Goal: Task Accomplishment & Management: Complete application form

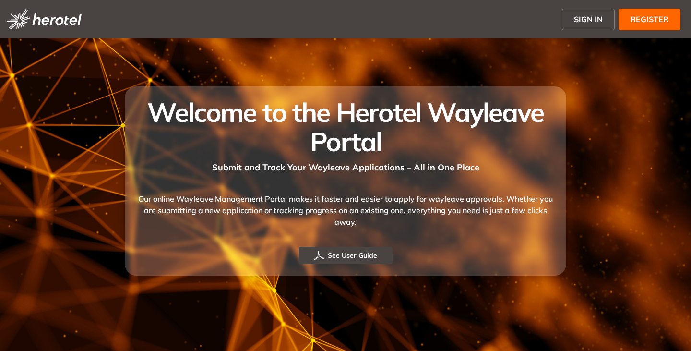
click at [582, 17] on span "SIGN IN" at bounding box center [588, 19] width 29 height 12
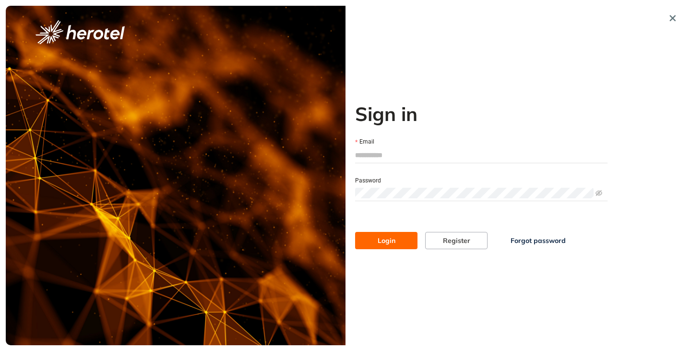
click at [389, 157] on input "Email" at bounding box center [481, 155] width 252 height 14
type input "**********"
click at [355, 232] on button "Login" at bounding box center [386, 240] width 62 height 17
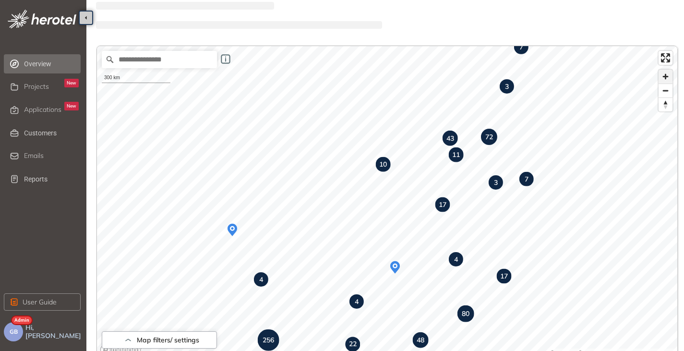
scroll to position [48, 0]
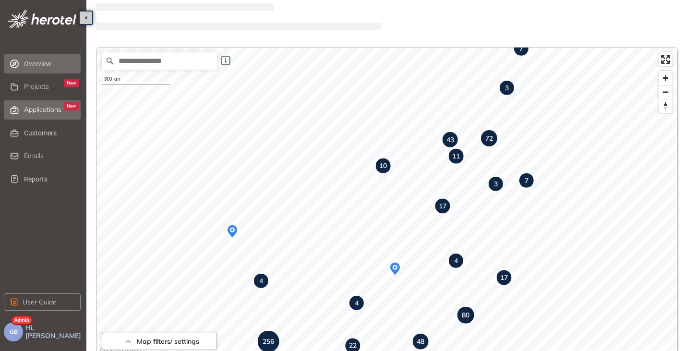
click at [40, 106] on span "Applications" at bounding box center [42, 110] width 37 height 8
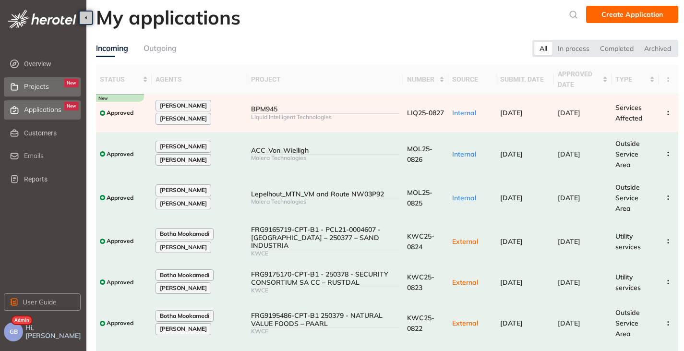
click at [27, 84] on span "Projects" at bounding box center [36, 87] width 25 height 8
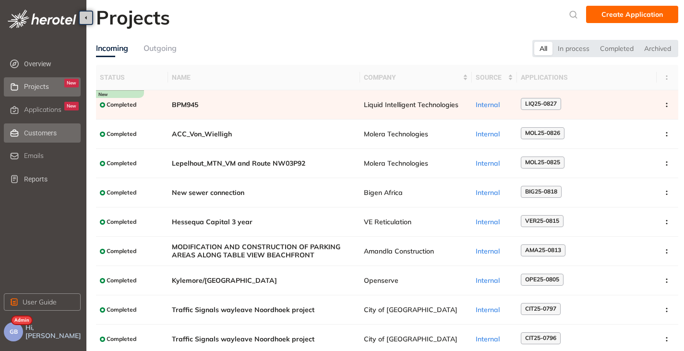
click at [32, 133] on span "Customers" at bounding box center [51, 132] width 55 height 19
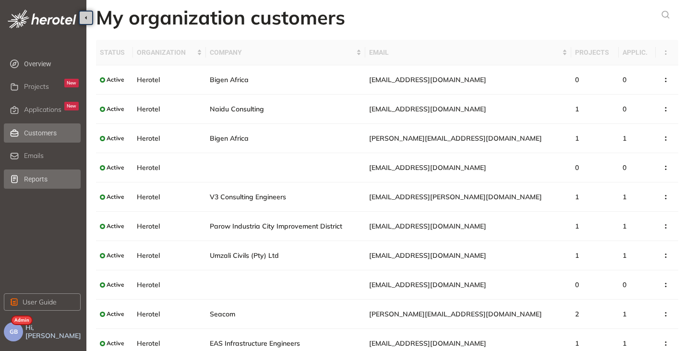
click at [30, 178] on span "Reports" at bounding box center [51, 178] width 55 height 19
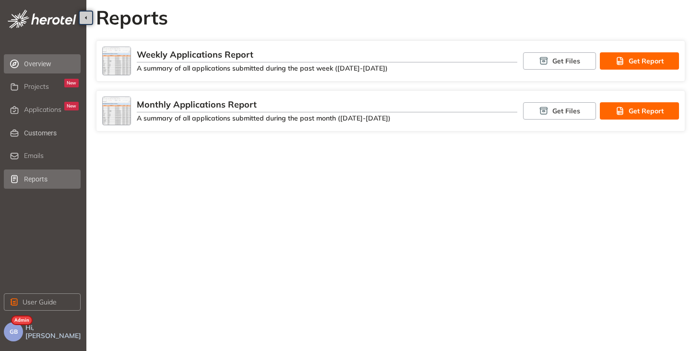
click at [37, 68] on span "Overview" at bounding box center [51, 63] width 55 height 19
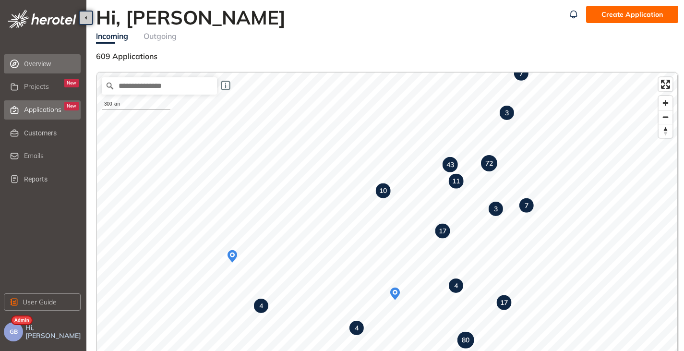
click at [33, 106] on span "Applications" at bounding box center [42, 110] width 37 height 8
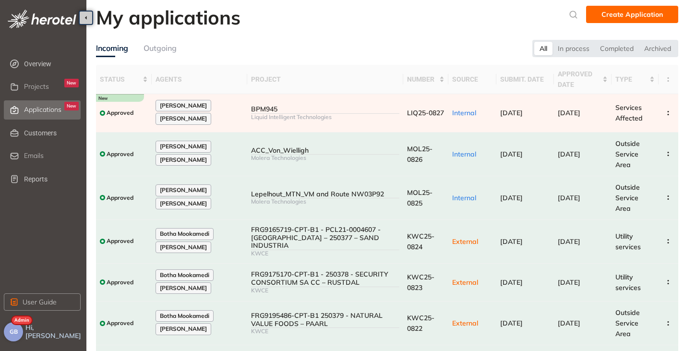
click at [12, 333] on span "GB" at bounding box center [14, 331] width 8 height 7
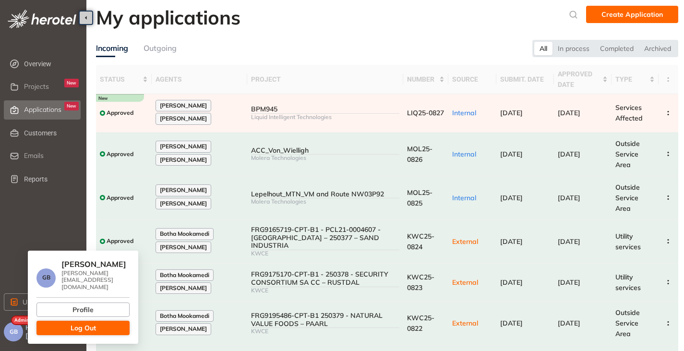
click at [53, 323] on button "Log Out" at bounding box center [82, 328] width 93 height 14
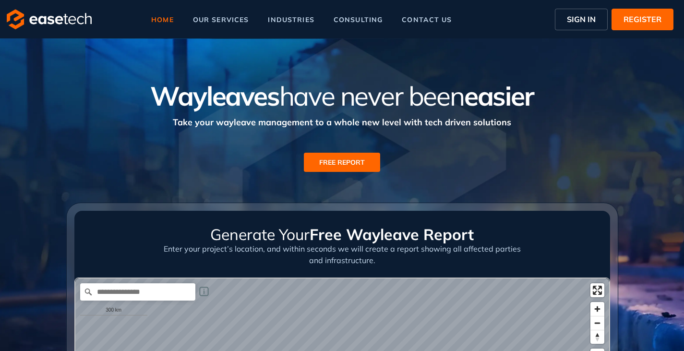
click at [575, 24] on span "SIGN IN" at bounding box center [581, 19] width 29 height 12
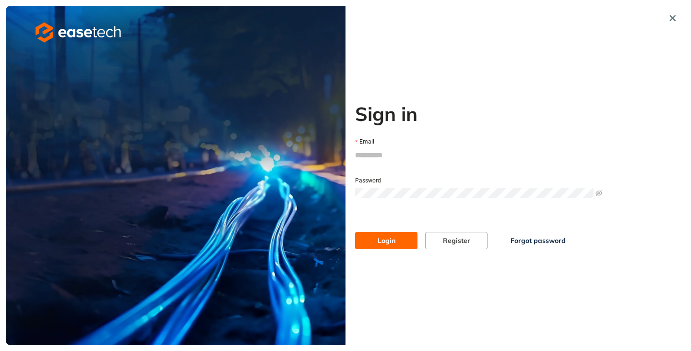
click at [372, 158] on input "Email" at bounding box center [481, 155] width 252 height 14
type input "**********"
click at [385, 242] on span "Login" at bounding box center [387, 240] width 18 height 11
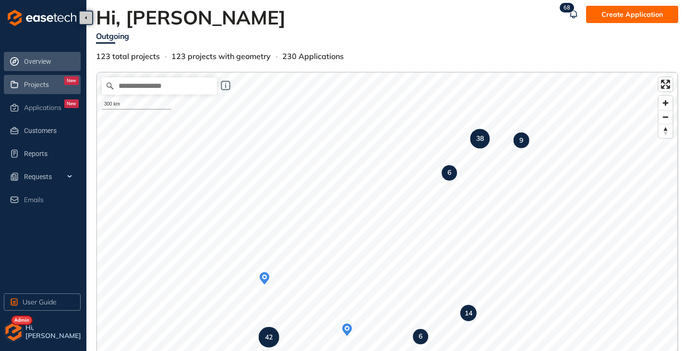
click at [35, 83] on span "Projects" at bounding box center [36, 85] width 25 height 8
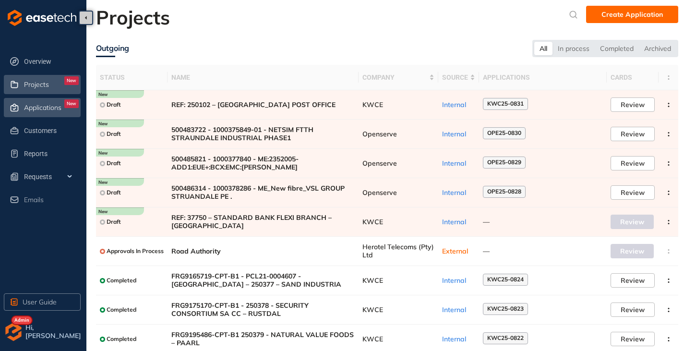
click at [37, 101] on div "Applications New" at bounding box center [51, 107] width 55 height 16
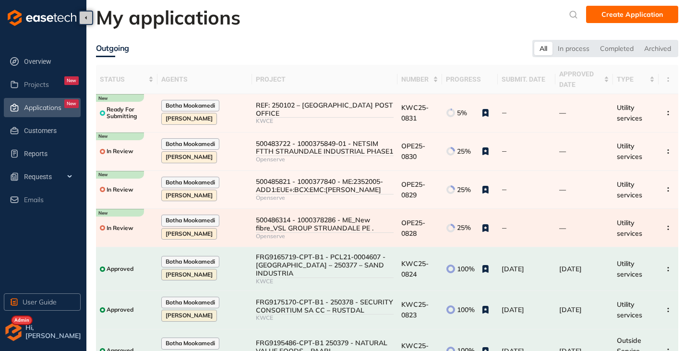
click at [299, 226] on div "500486314 - 1000378286 - ME_New fibre_VSL GROUP STRUANDALE PE ." at bounding box center [325, 224] width 138 height 16
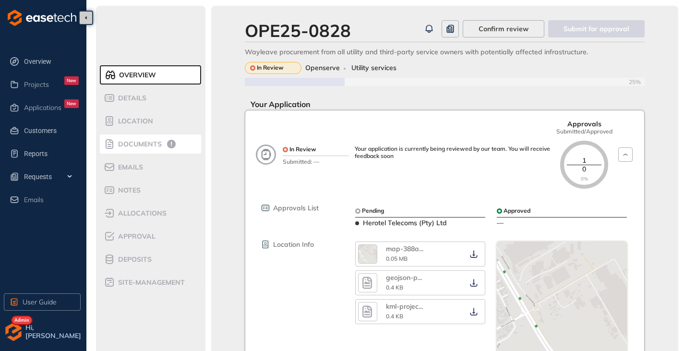
click at [150, 146] on span "Documents" at bounding box center [138, 144] width 47 height 8
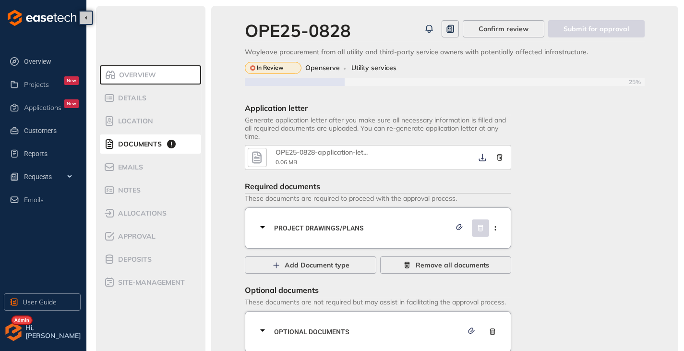
click at [264, 157] on icon "button" at bounding box center [257, 157] width 14 height 17
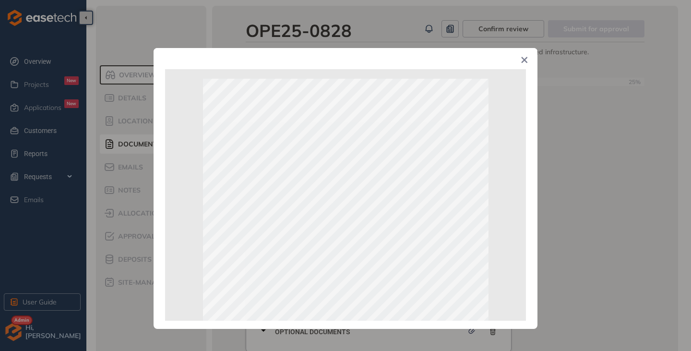
click at [525, 56] on span "Close" at bounding box center [525, 61] width 26 height 26
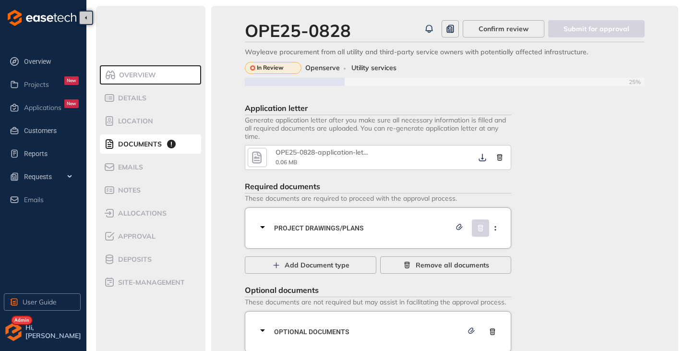
scroll to position [22, 0]
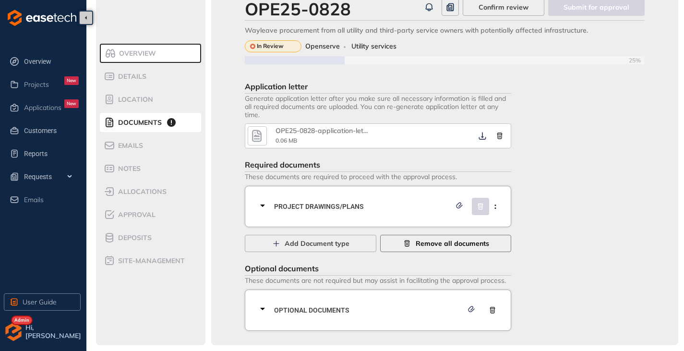
click at [427, 247] on span "Remove all documents" at bounding box center [452, 243] width 73 height 11
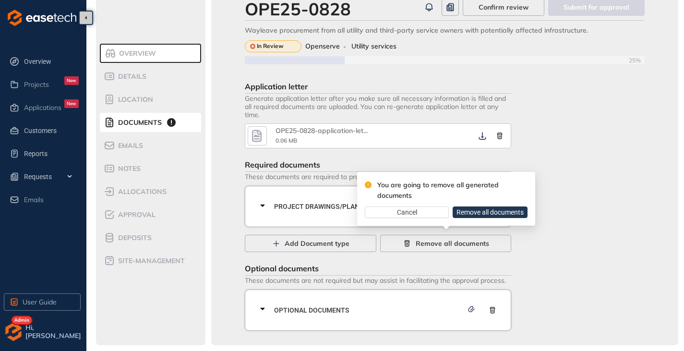
click at [478, 211] on span "Remove all documents" at bounding box center [489, 212] width 67 height 11
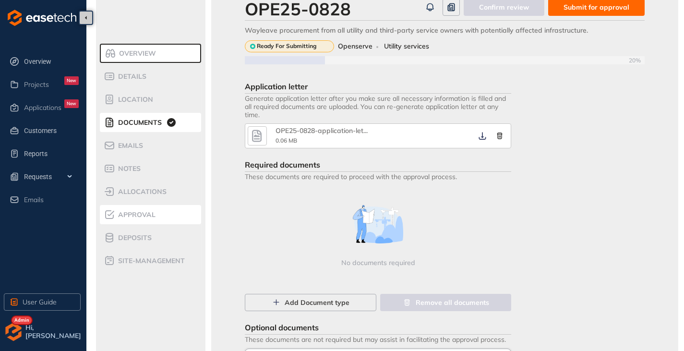
click at [133, 223] on li "Approval" at bounding box center [150, 214] width 101 height 19
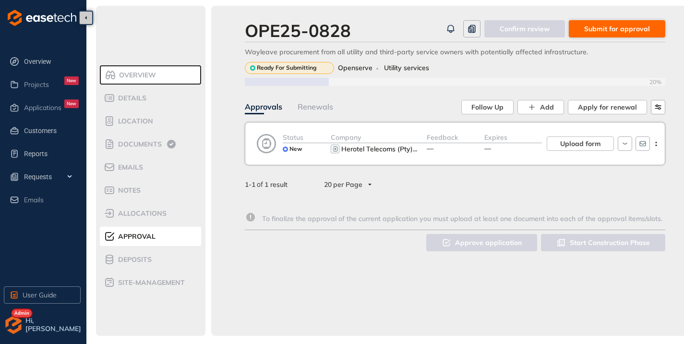
click at [611, 20] on button "Submit for approval" at bounding box center [617, 28] width 96 height 17
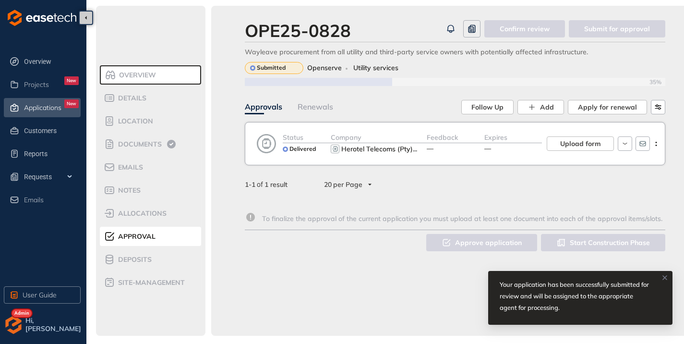
click at [54, 114] on div "Applications New" at bounding box center [51, 107] width 55 height 16
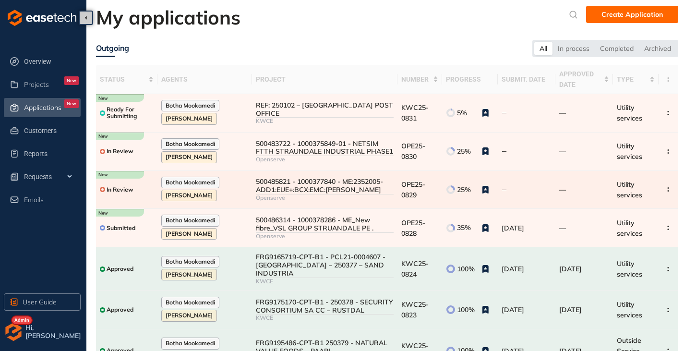
click at [295, 191] on div "500485821 - 1000377840 - ME:2352005-ADD1:EUE+:BCX:EMC:CHARLES GOODYEAR" at bounding box center [325, 186] width 138 height 16
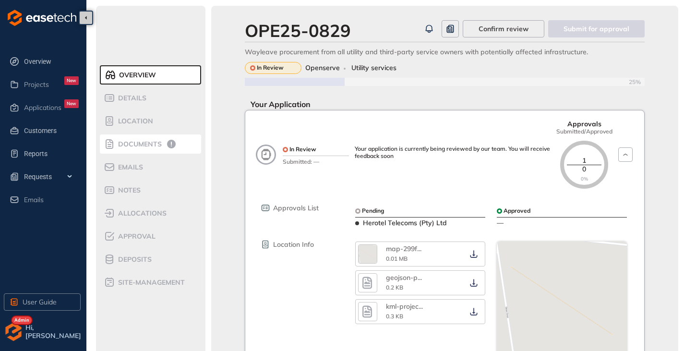
click at [151, 146] on span "Documents" at bounding box center [138, 144] width 47 height 8
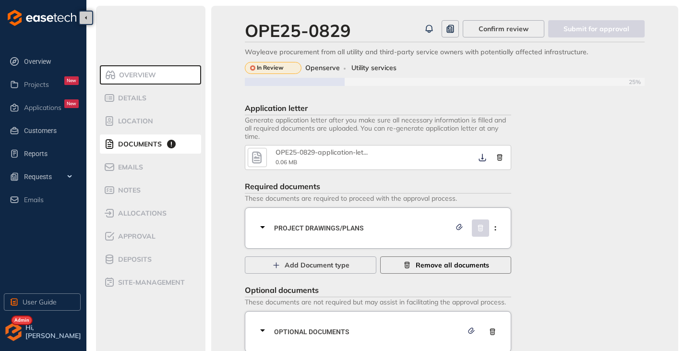
click at [430, 270] on span "Remove all documents" at bounding box center [452, 265] width 73 height 11
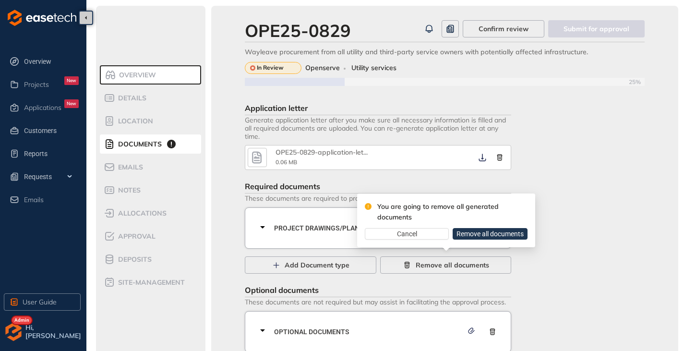
click at [472, 233] on span "Remove all documents" at bounding box center [489, 233] width 67 height 11
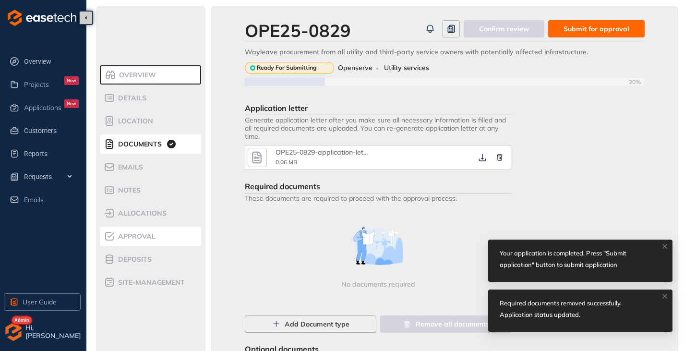
click at [137, 241] on div "Approval" at bounding box center [145, 236] width 82 height 12
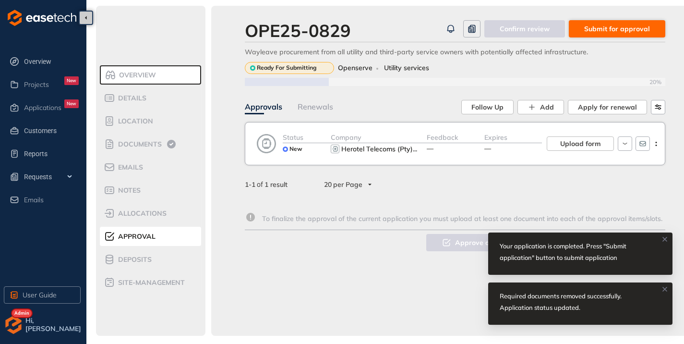
click at [595, 33] on span "Submit for approval" at bounding box center [617, 29] width 66 height 11
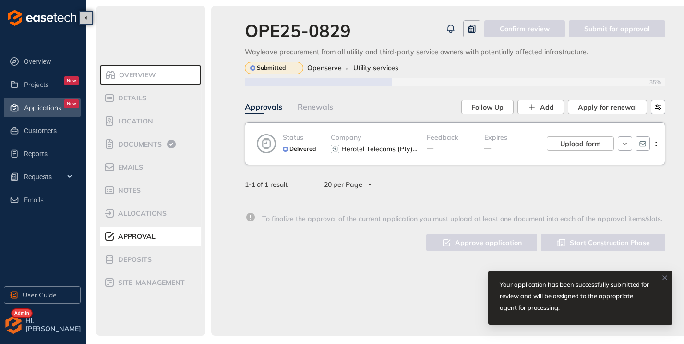
click at [45, 106] on span "Applications" at bounding box center [42, 108] width 37 height 8
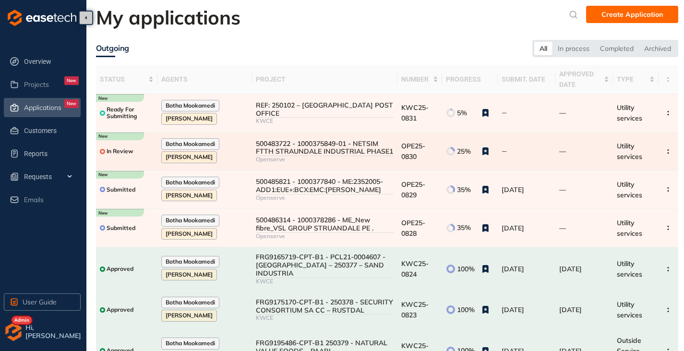
click at [311, 150] on div "500483722 - 1000375849-01 - NETSIM FTTH STRAUNDALE INDUSTRIAL PHASE1" at bounding box center [325, 148] width 138 height 16
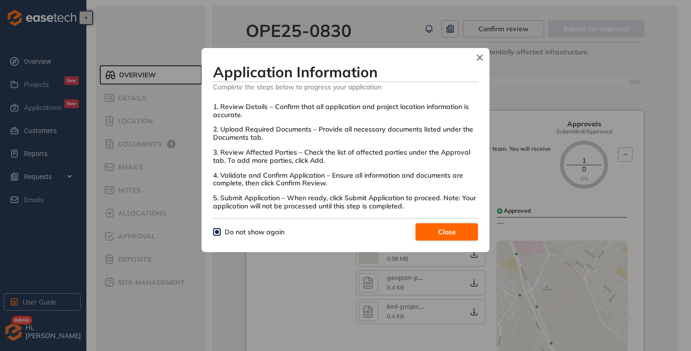
click at [441, 231] on span "Close" at bounding box center [447, 232] width 18 height 11
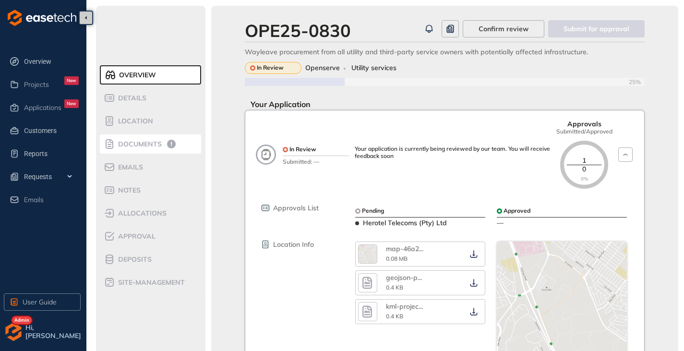
click at [150, 146] on span "Documents" at bounding box center [138, 144] width 47 height 8
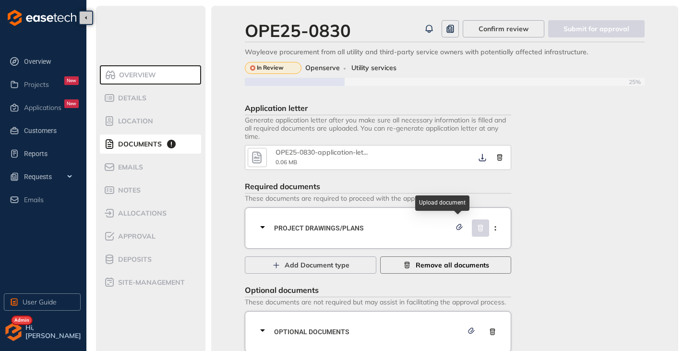
click at [459, 264] on span "Remove all documents" at bounding box center [452, 265] width 73 height 11
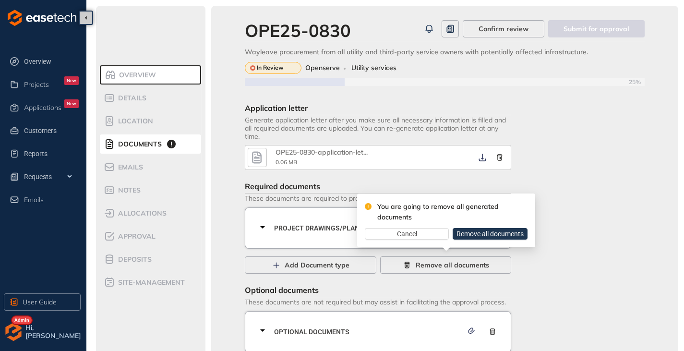
click at [470, 236] on span "Remove all documents" at bounding box center [489, 233] width 67 height 11
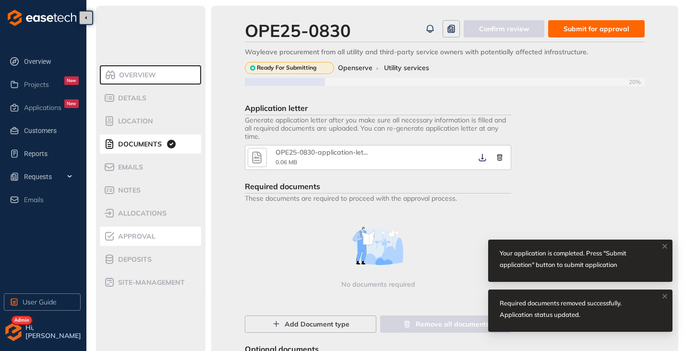
click at [145, 238] on span "Approval" at bounding box center [135, 236] width 40 height 8
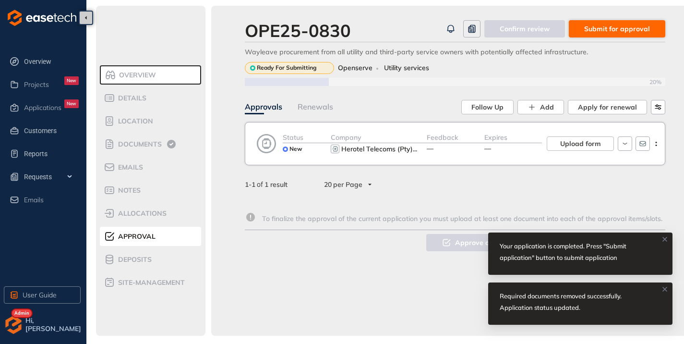
click at [622, 35] on button "Submit for approval" at bounding box center [617, 28] width 96 height 17
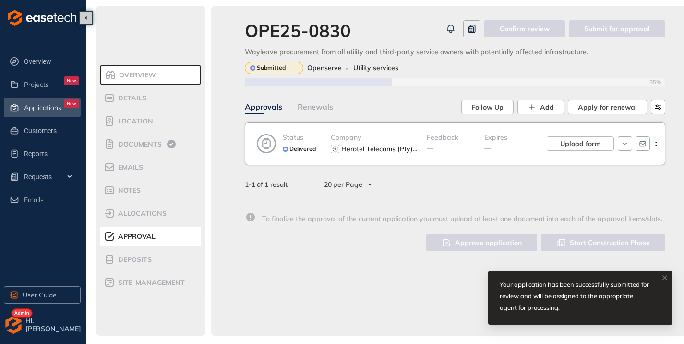
click at [50, 104] on span "Applications" at bounding box center [42, 108] width 37 height 8
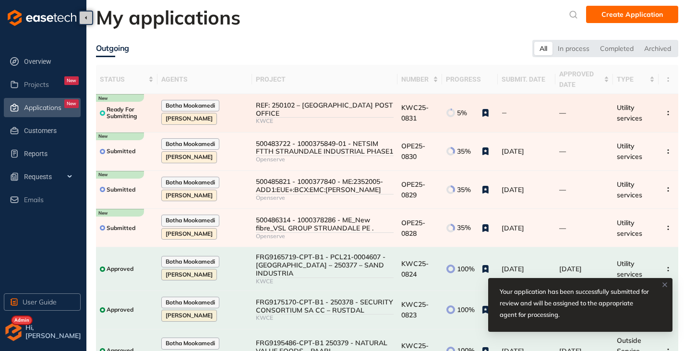
click at [339, 118] on div "KWCE" at bounding box center [325, 121] width 138 height 7
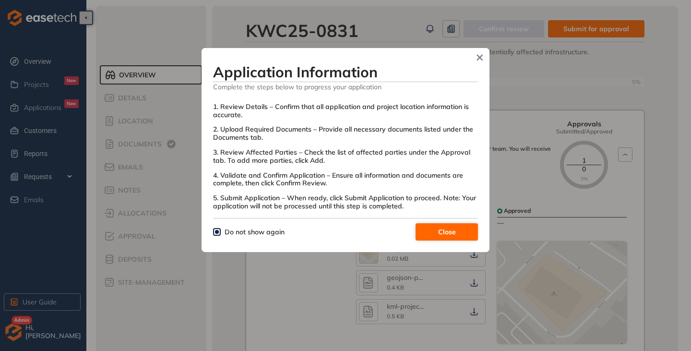
click at [441, 227] on span "Close" at bounding box center [447, 232] width 18 height 11
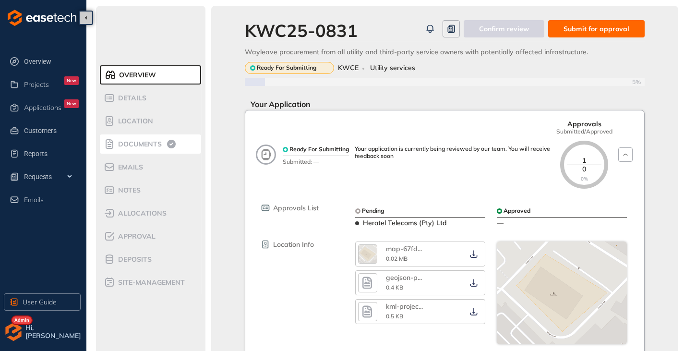
click at [135, 144] on span "Documents" at bounding box center [138, 144] width 47 height 8
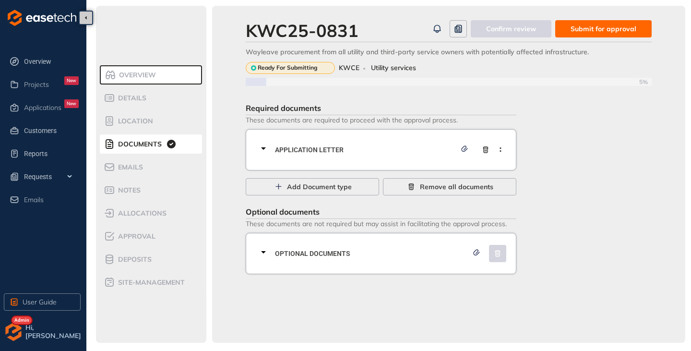
click at [260, 150] on icon at bounding box center [264, 149] width 12 height 12
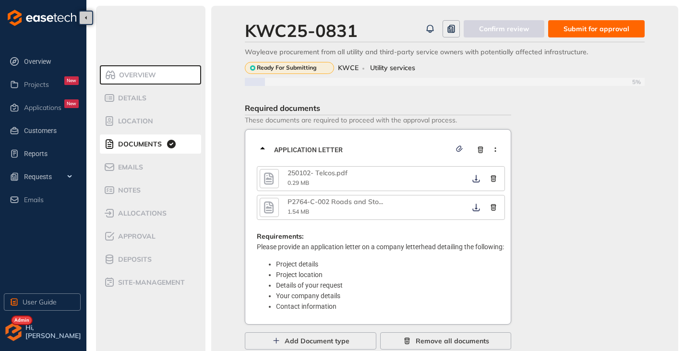
click at [260, 150] on icon at bounding box center [263, 149] width 12 height 12
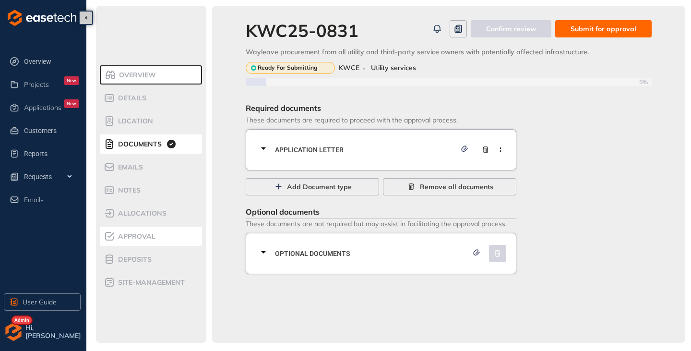
click at [134, 241] on div "Approval" at bounding box center [145, 236] width 82 height 12
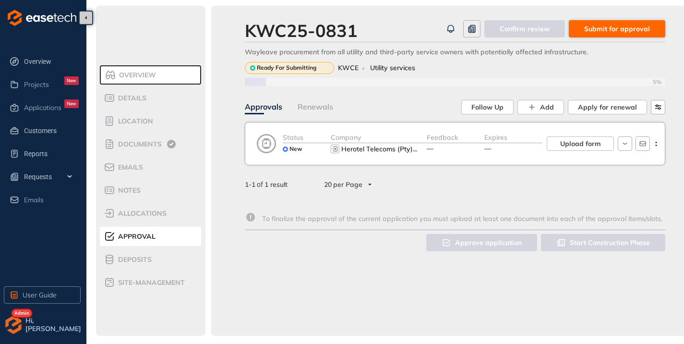
click at [618, 28] on span "Submit for approval" at bounding box center [617, 29] width 66 height 11
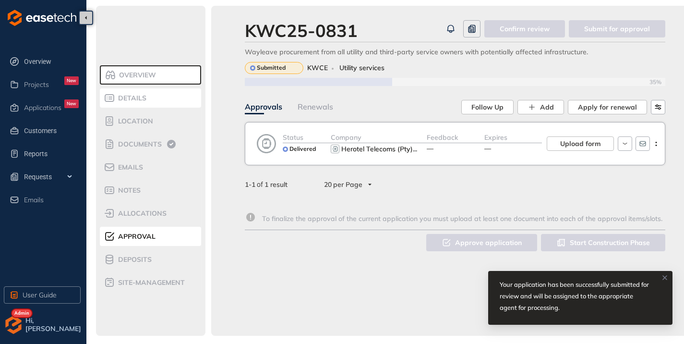
click at [152, 98] on div "Details" at bounding box center [145, 98] width 82 height 12
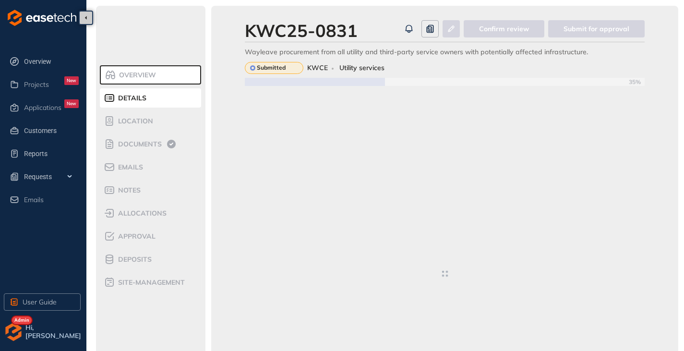
type textarea "**********"
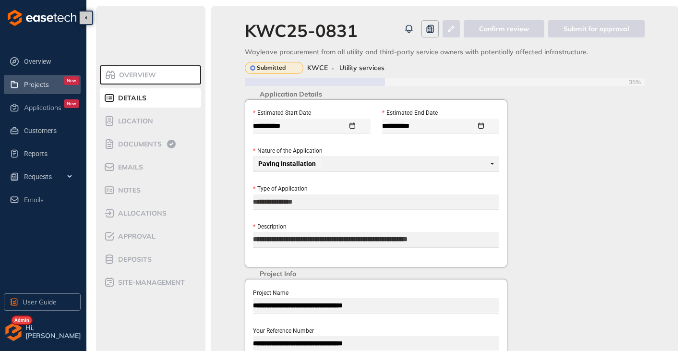
click at [47, 81] on span "Projects" at bounding box center [36, 85] width 25 height 8
